Goal: Find specific page/section: Find specific page/section

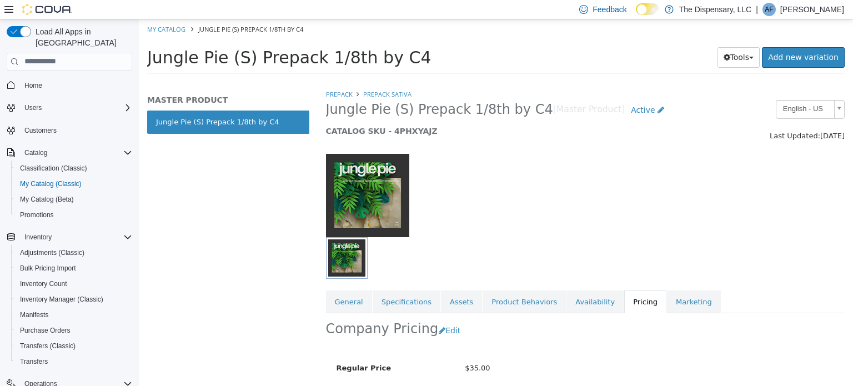
scroll to position [99, 0]
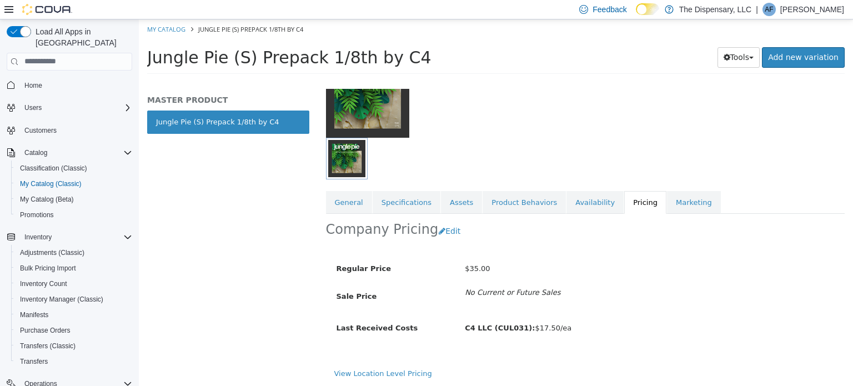
click at [296, 267] on div "MASTER PRODUCT Jungle Pie (S) Prepack 1/8th by C4" at bounding box center [228, 236] width 179 height 297
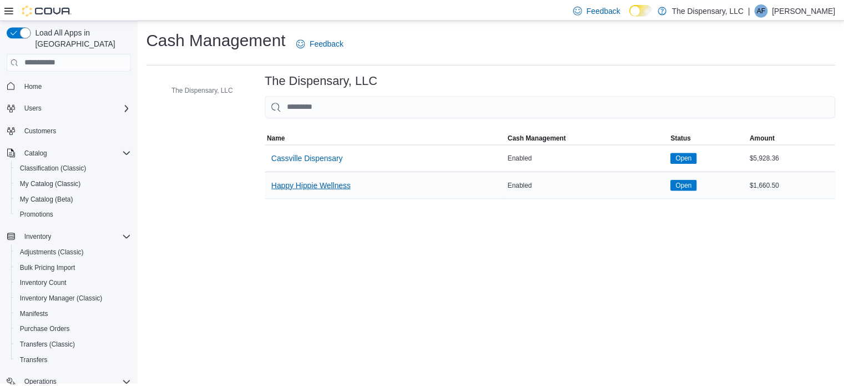
scroll to position [111, 0]
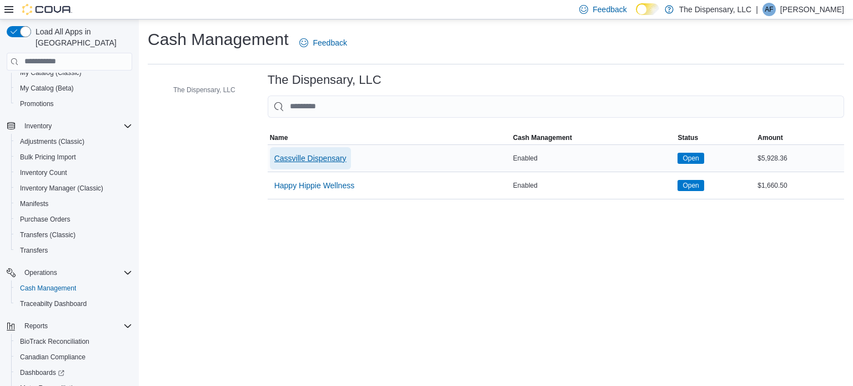
click at [327, 154] on span "Cassville Dispensary" at bounding box center [310, 158] width 72 height 11
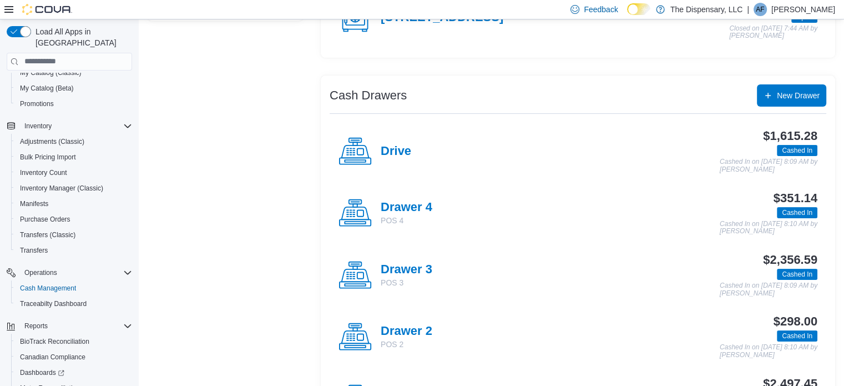
scroll to position [167, 0]
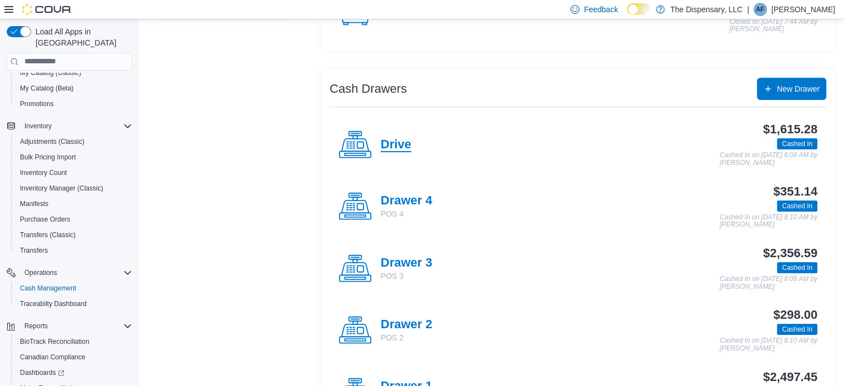
click at [404, 138] on h4 "Drive" at bounding box center [396, 145] width 31 height 14
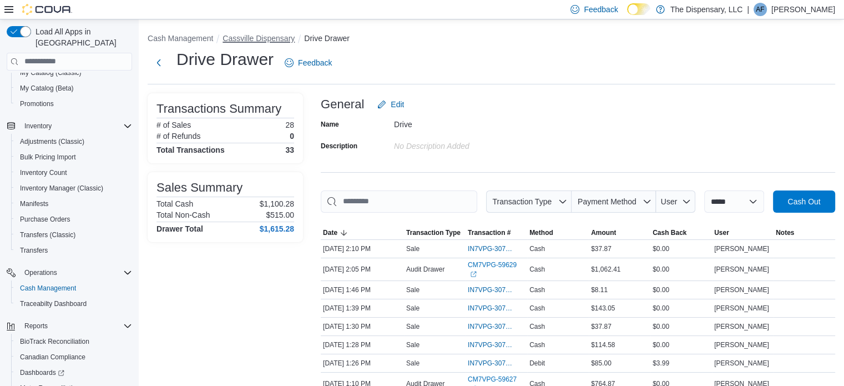
click at [274, 41] on button "Cassville Dispensary" at bounding box center [259, 38] width 72 height 9
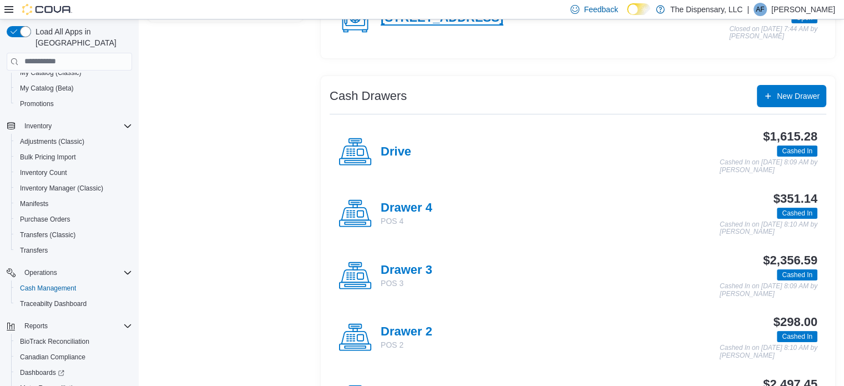
scroll to position [222, 0]
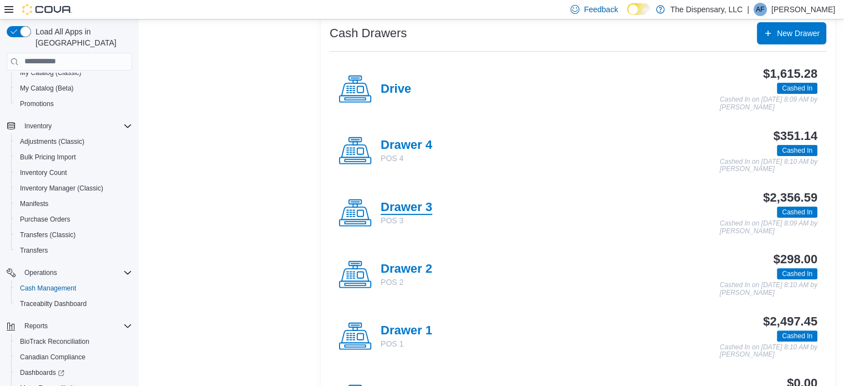
click at [404, 208] on h4 "Drawer 3" at bounding box center [407, 207] width 52 height 14
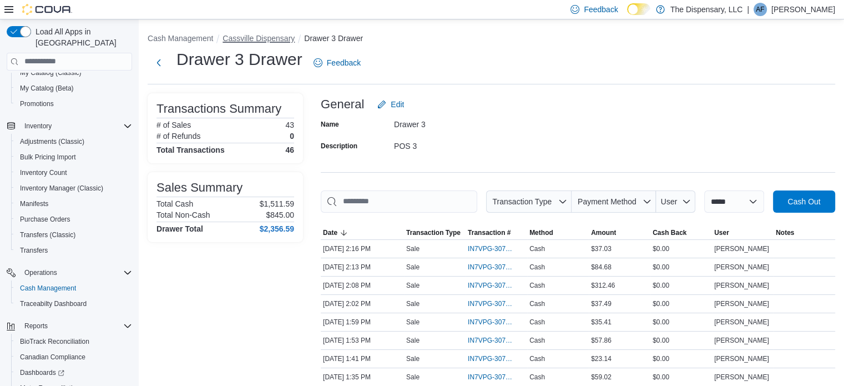
click at [253, 37] on button "Cassville Dispensary" at bounding box center [259, 38] width 72 height 9
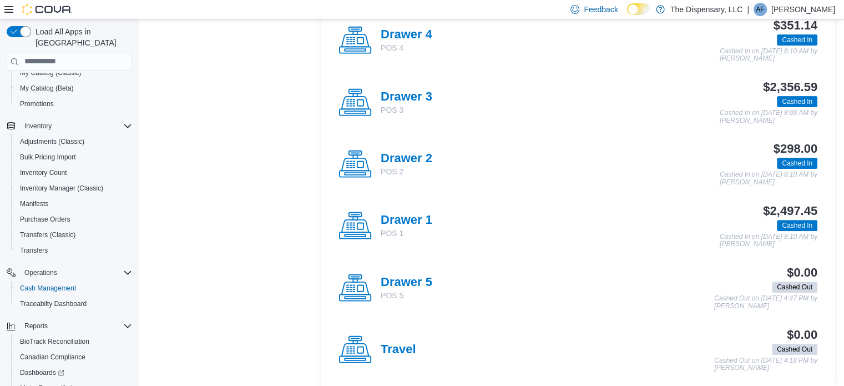
scroll to position [333, 0]
click at [414, 215] on h4 "Drawer 1" at bounding box center [407, 220] width 52 height 14
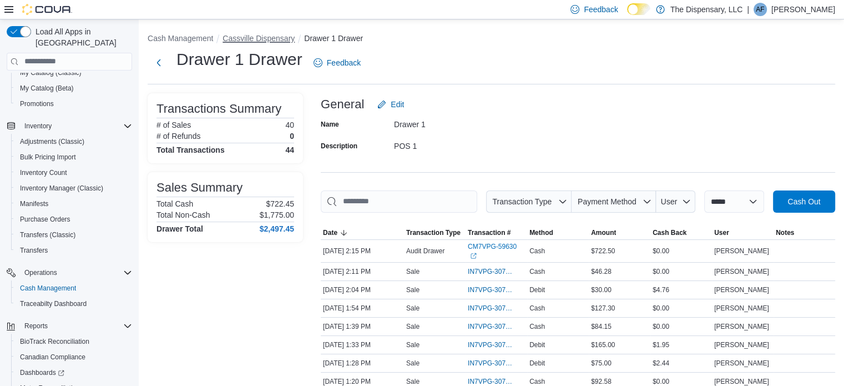
click at [258, 38] on button "Cassville Dispensary" at bounding box center [259, 38] width 72 height 9
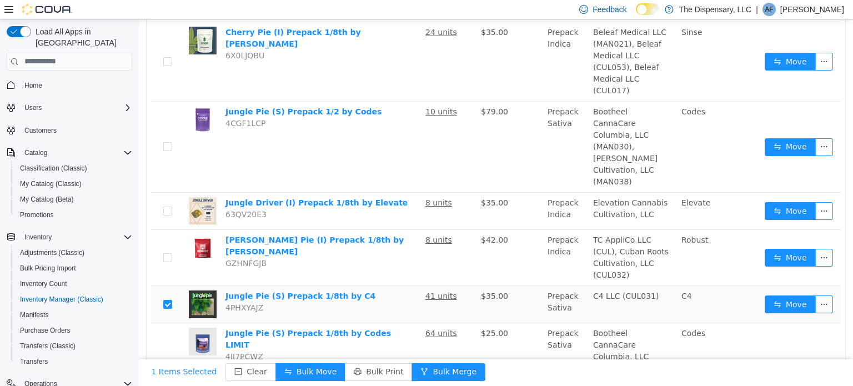
scroll to position [173, 0]
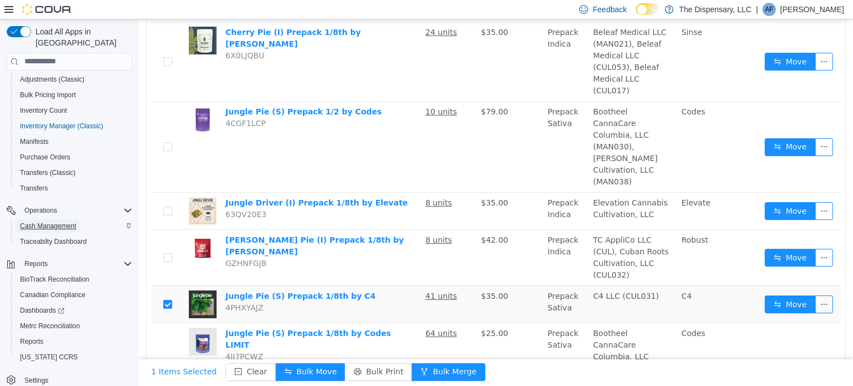
click at [58, 222] on span "Cash Management" at bounding box center [48, 226] width 56 height 9
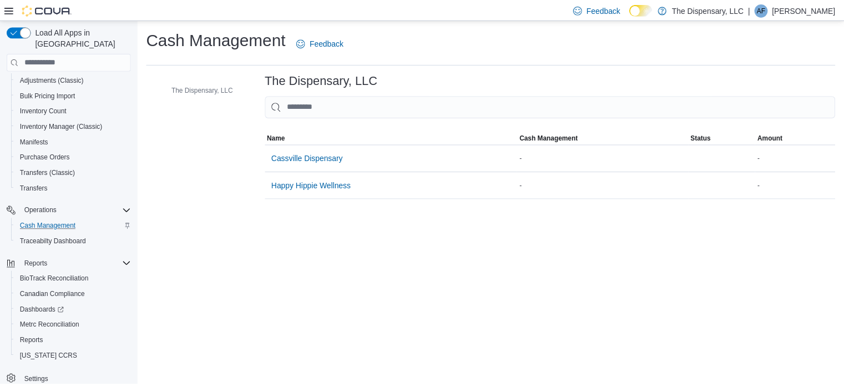
scroll to position [139, 0]
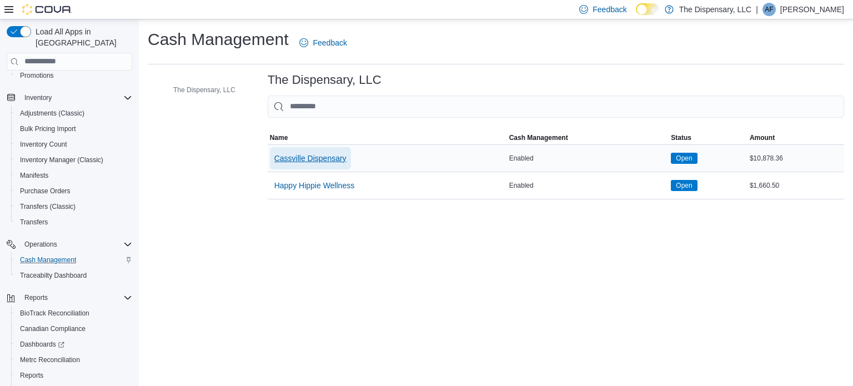
click at [320, 157] on span "Cassville Dispensary" at bounding box center [310, 158] width 72 height 11
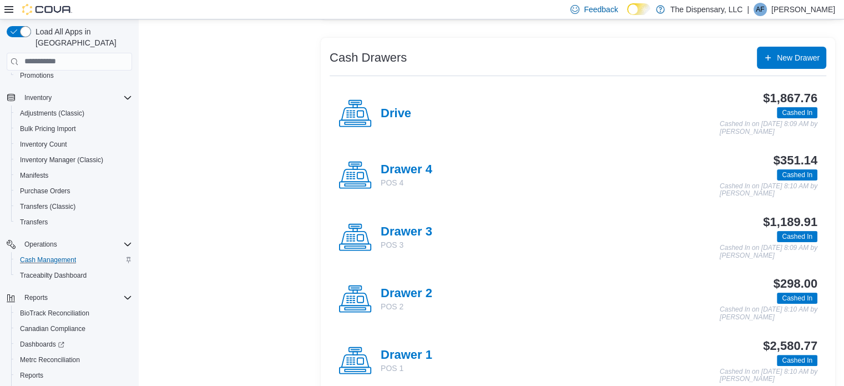
scroll to position [222, 0]
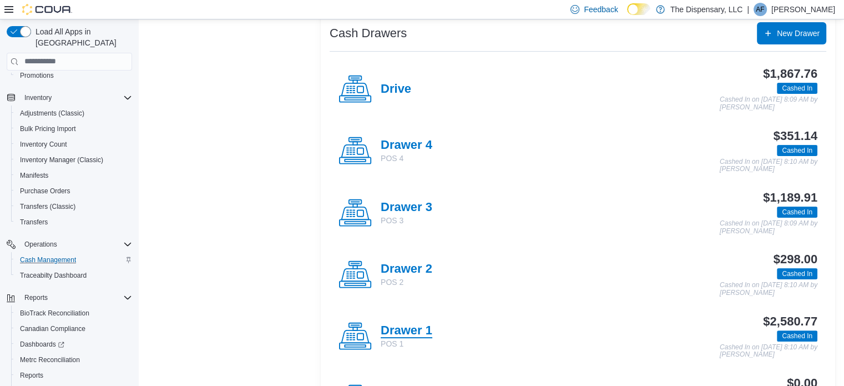
click at [410, 328] on h4 "Drawer 1" at bounding box center [407, 331] width 52 height 14
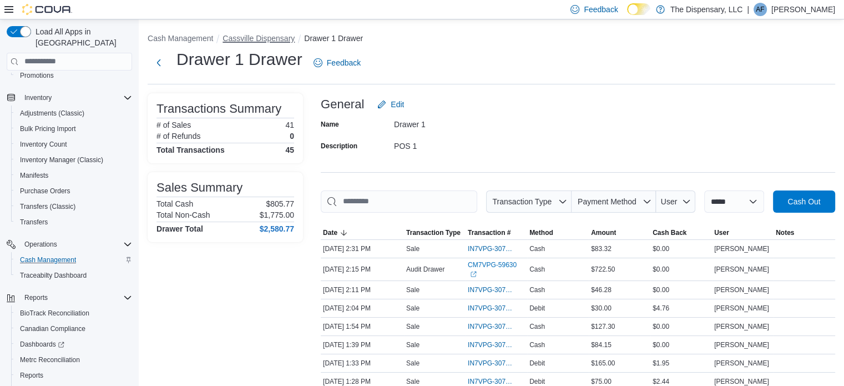
click at [269, 38] on button "Cassville Dispensary" at bounding box center [259, 38] width 72 height 9
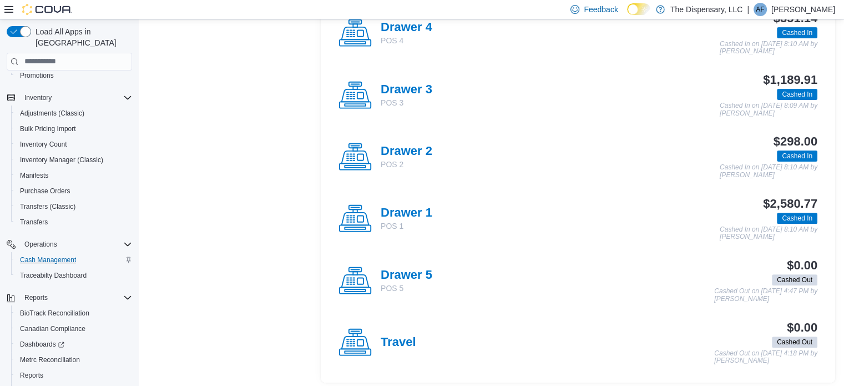
scroll to position [343, 0]
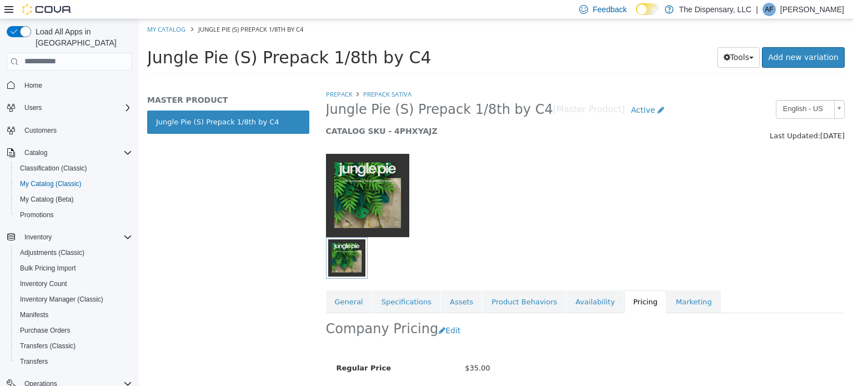
scroll to position [99, 0]
